Goal: Task Accomplishment & Management: Use online tool/utility

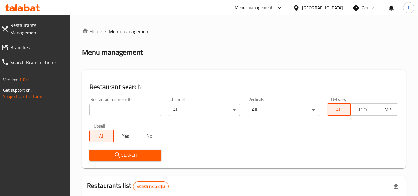
click at [46, 44] on span "Branches" at bounding box center [37, 47] width 55 height 7
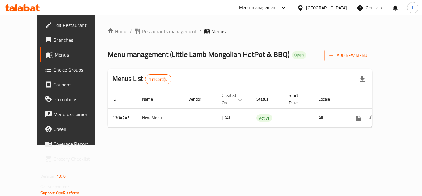
click at [54, 42] on span "Branches" at bounding box center [78, 39] width 49 height 7
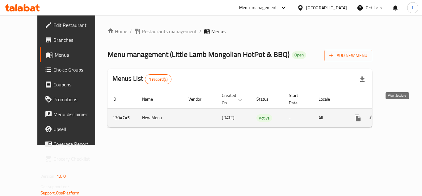
click at [399, 114] on icon "enhanced table" at bounding box center [402, 117] width 7 height 7
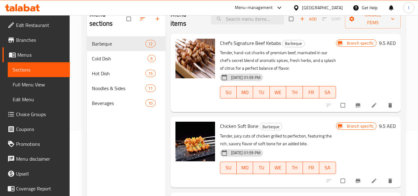
scroll to position [56, 0]
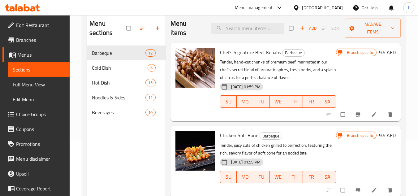
click at [302, 6] on div "United Arab Emirates" at bounding box center [322, 7] width 41 height 7
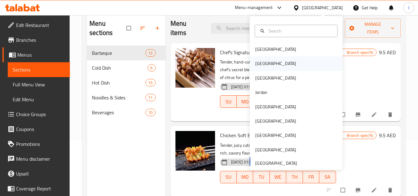
click at [270, 64] on div "[GEOGRAPHIC_DATA]" at bounding box center [296, 63] width 93 height 14
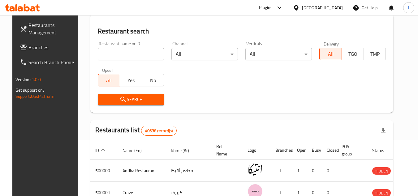
click at [272, 5] on div "Plugins" at bounding box center [266, 7] width 14 height 7
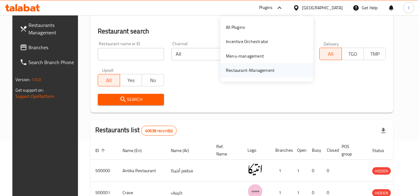
click at [271, 68] on div "Restaurant-Management" at bounding box center [250, 70] width 58 height 14
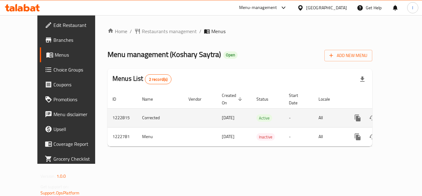
click at [399, 114] on icon "enhanced table" at bounding box center [402, 117] width 7 height 7
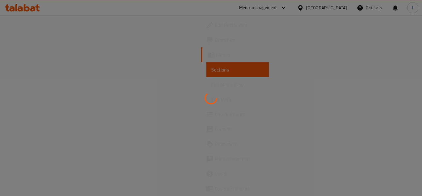
click at [247, 105] on div at bounding box center [211, 98] width 422 height 196
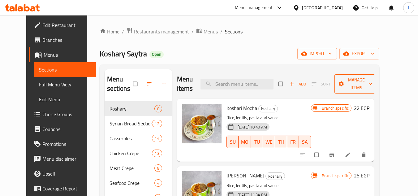
click at [369, 77] on span "Manage items" at bounding box center [356, 83] width 34 height 15
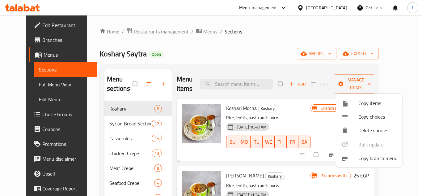
click at [366, 159] on span "Copy branch menu" at bounding box center [378, 157] width 39 height 7
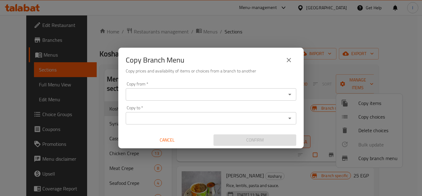
click at [223, 98] on input "Copy from   *" at bounding box center [206, 94] width 157 height 9
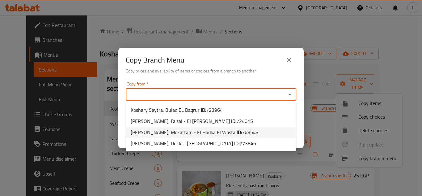
click at [259, 133] on li "[PERSON_NAME], Mokattam - El Hadba El Wosta ID: 768543" at bounding box center [211, 132] width 171 height 11
type input "[PERSON_NAME], Mokattam - El Hadba El Wosta"
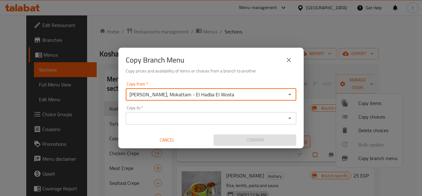
click at [224, 108] on div "Copy to   * Copy to *" at bounding box center [211, 114] width 171 height 19
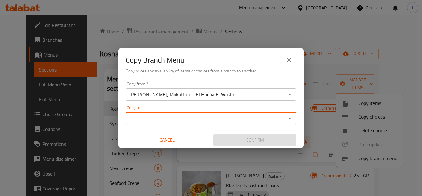
click at [222, 112] on div "Copy to *" at bounding box center [211, 118] width 171 height 12
click at [222, 113] on div "Copy to *" at bounding box center [211, 118] width 171 height 12
click at [238, 117] on input "Copy to   *" at bounding box center [206, 118] width 157 height 9
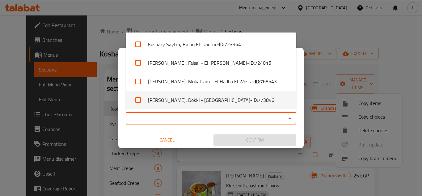
click at [248, 106] on li "[PERSON_NAME], Dokki - [GEOGRAPHIC_DATA] - ID: 773846" at bounding box center [211, 100] width 171 height 19
checkbox input "true"
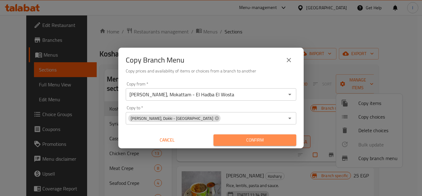
click at [260, 141] on span "Confirm" at bounding box center [255, 140] width 73 height 8
